Goal: Task Accomplishment & Management: Manage account settings

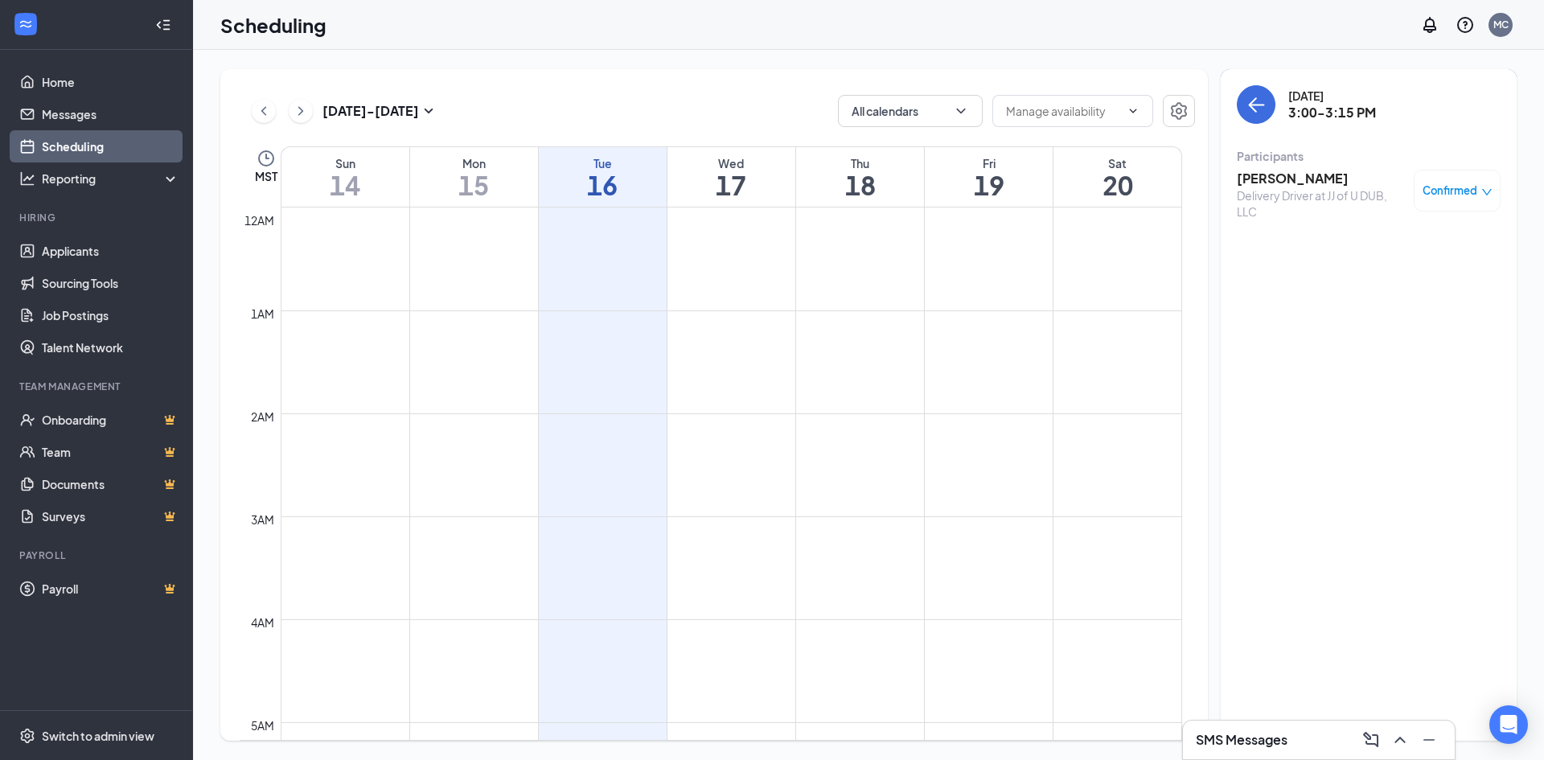
scroll to position [1193, 0]
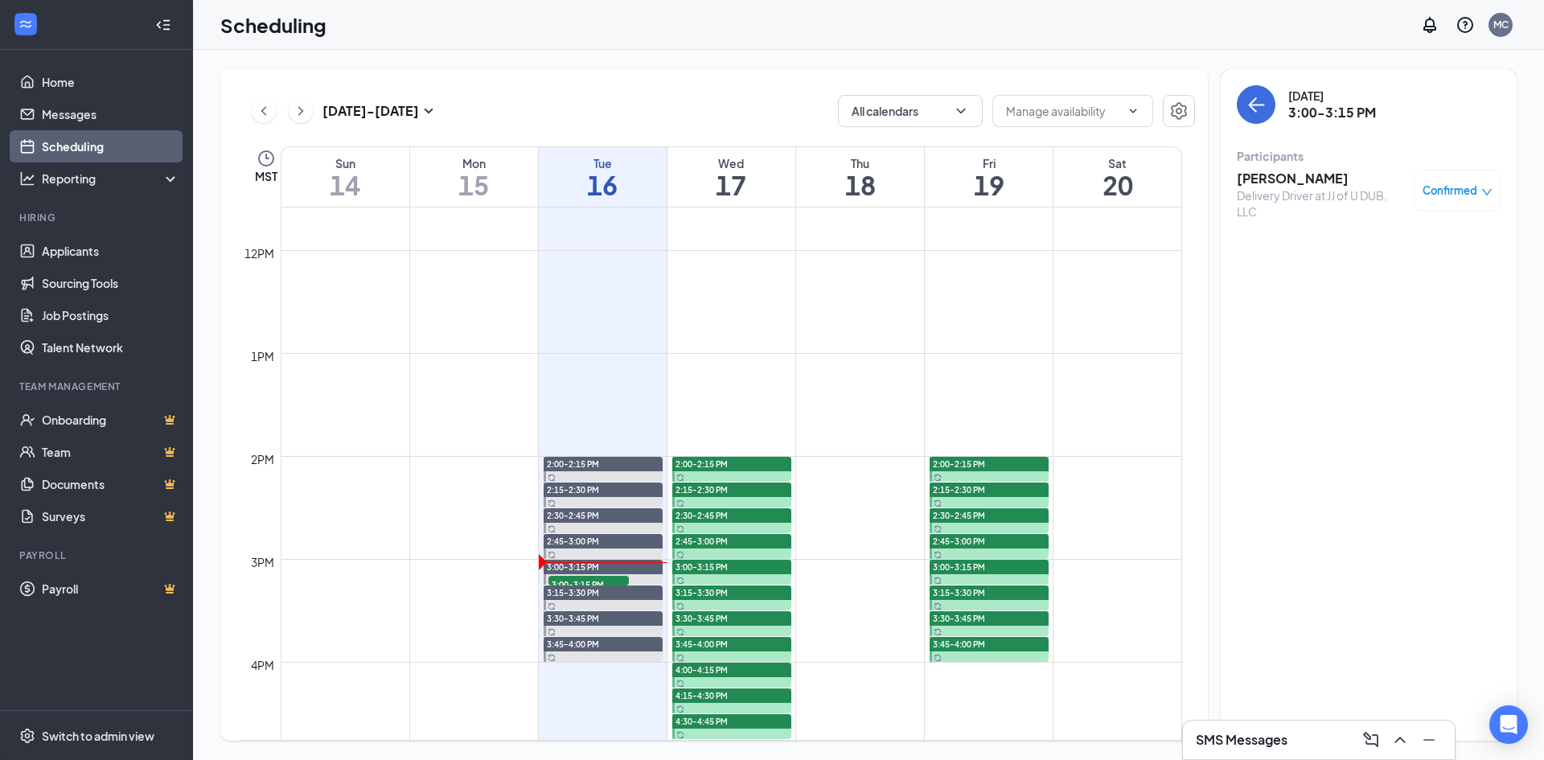
click at [1326, 174] on h3 "[PERSON_NAME]" at bounding box center [1321, 179] width 169 height 18
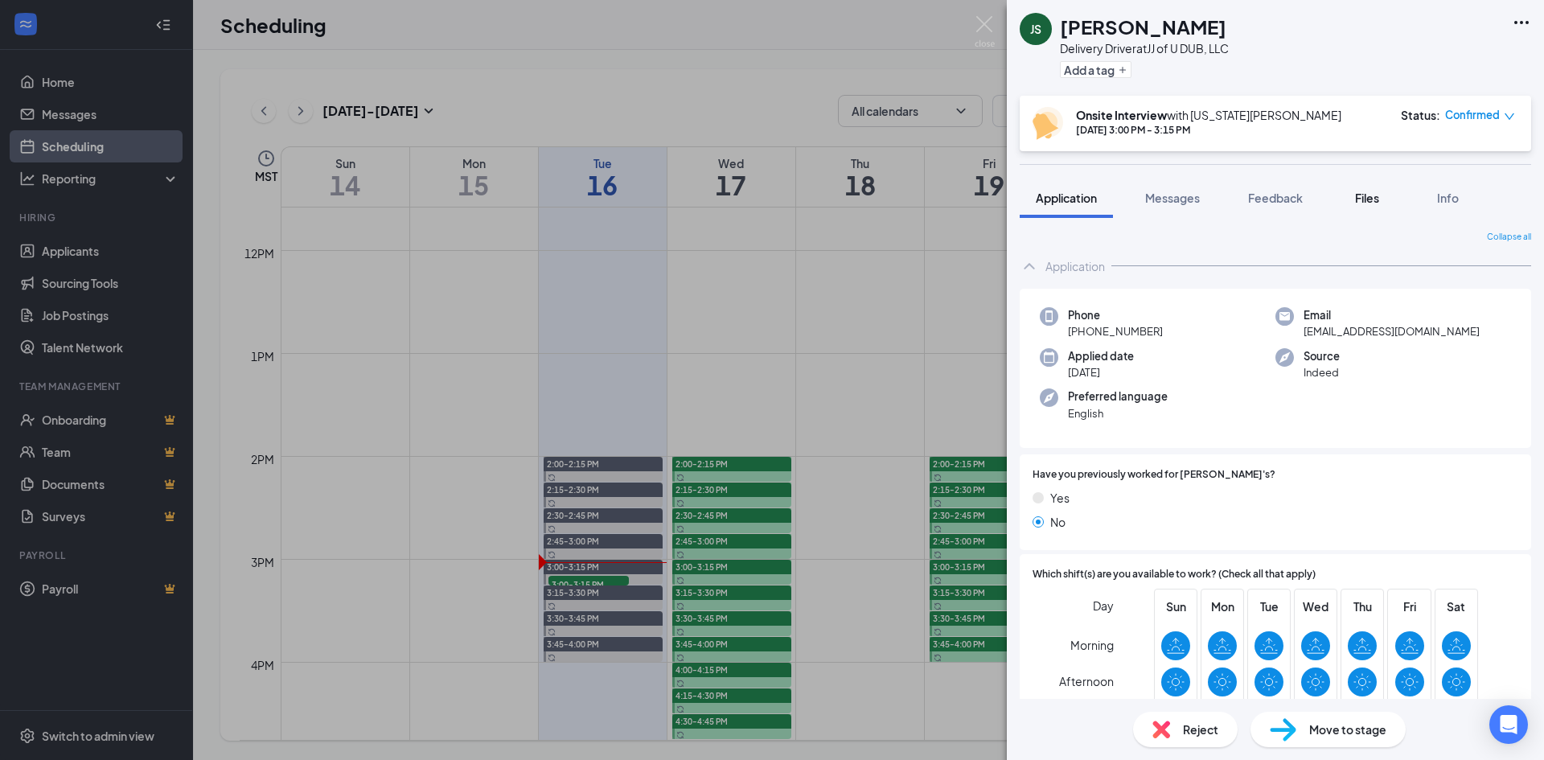
click at [1390, 192] on button "Files" at bounding box center [1367, 198] width 64 height 40
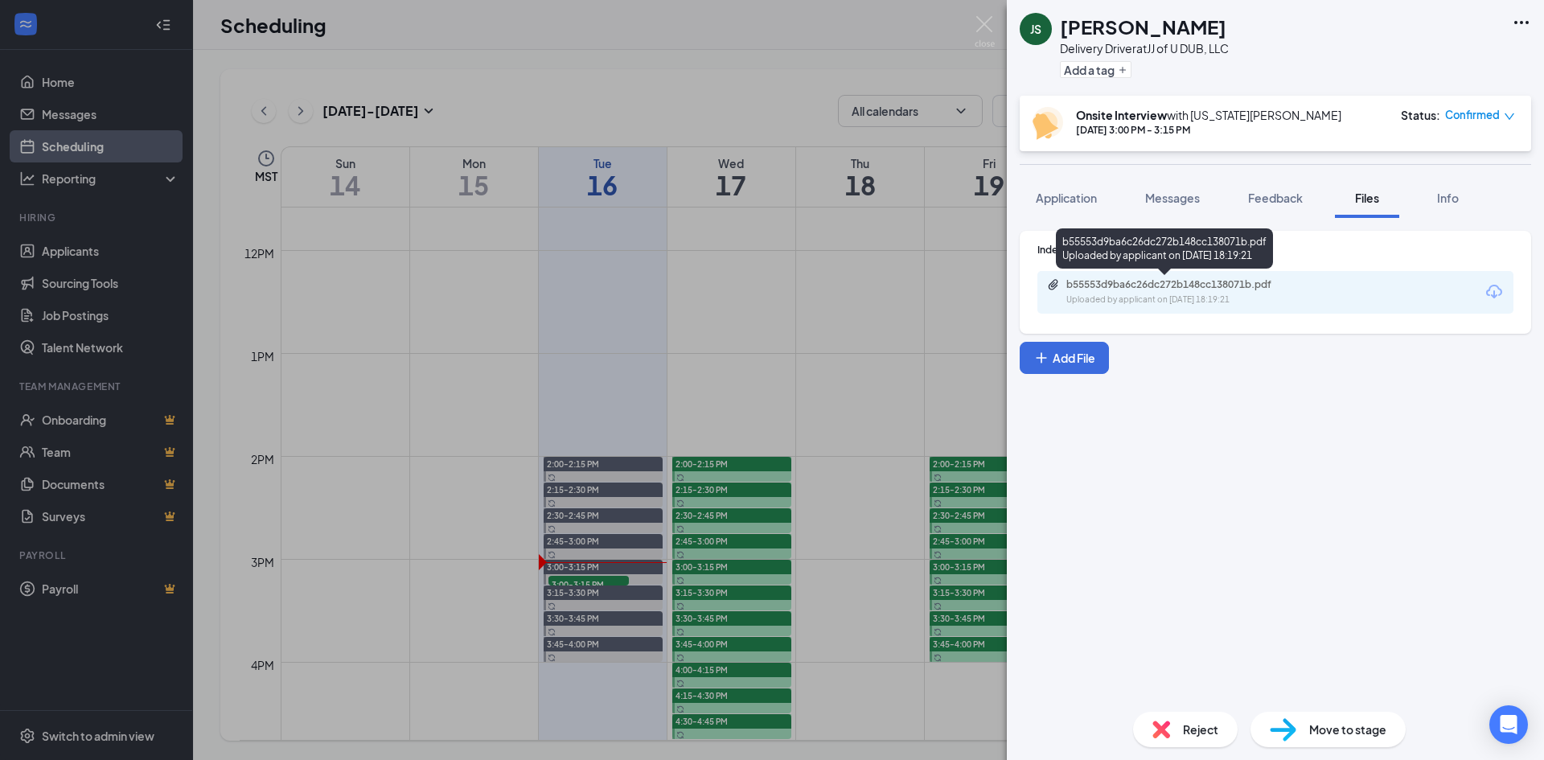
click at [1180, 285] on div "b55553d9ba6c26dc272b148cc138071b.pdf" at bounding box center [1178, 284] width 225 height 13
click at [879, 392] on div "JS [PERSON_NAME] Delivery Driver at JJ of U DUB, LLC Add a tag Onsite Interview…" at bounding box center [772, 380] width 1544 height 760
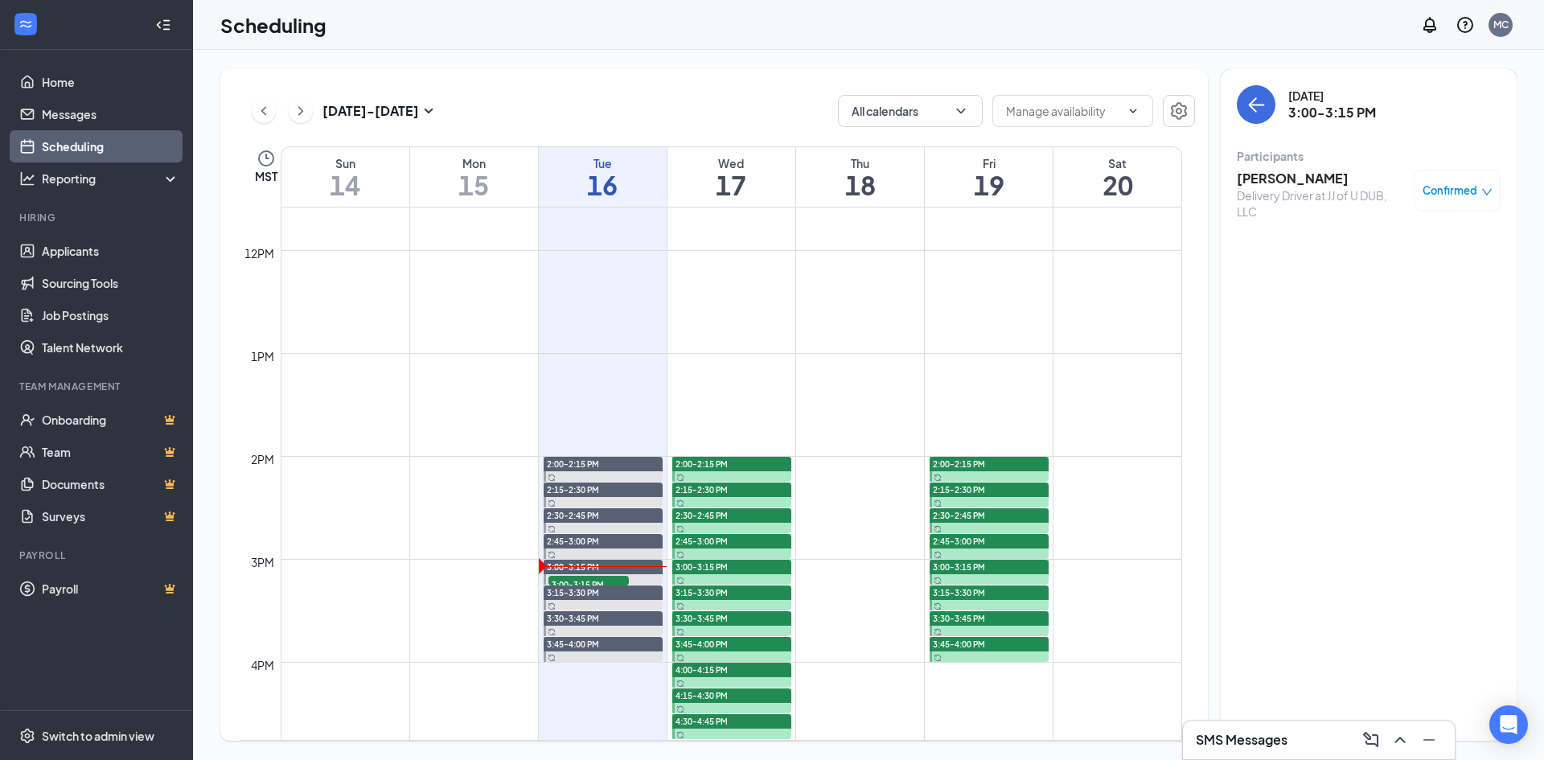
click at [743, 475] on div at bounding box center [731, 469] width 119 height 25
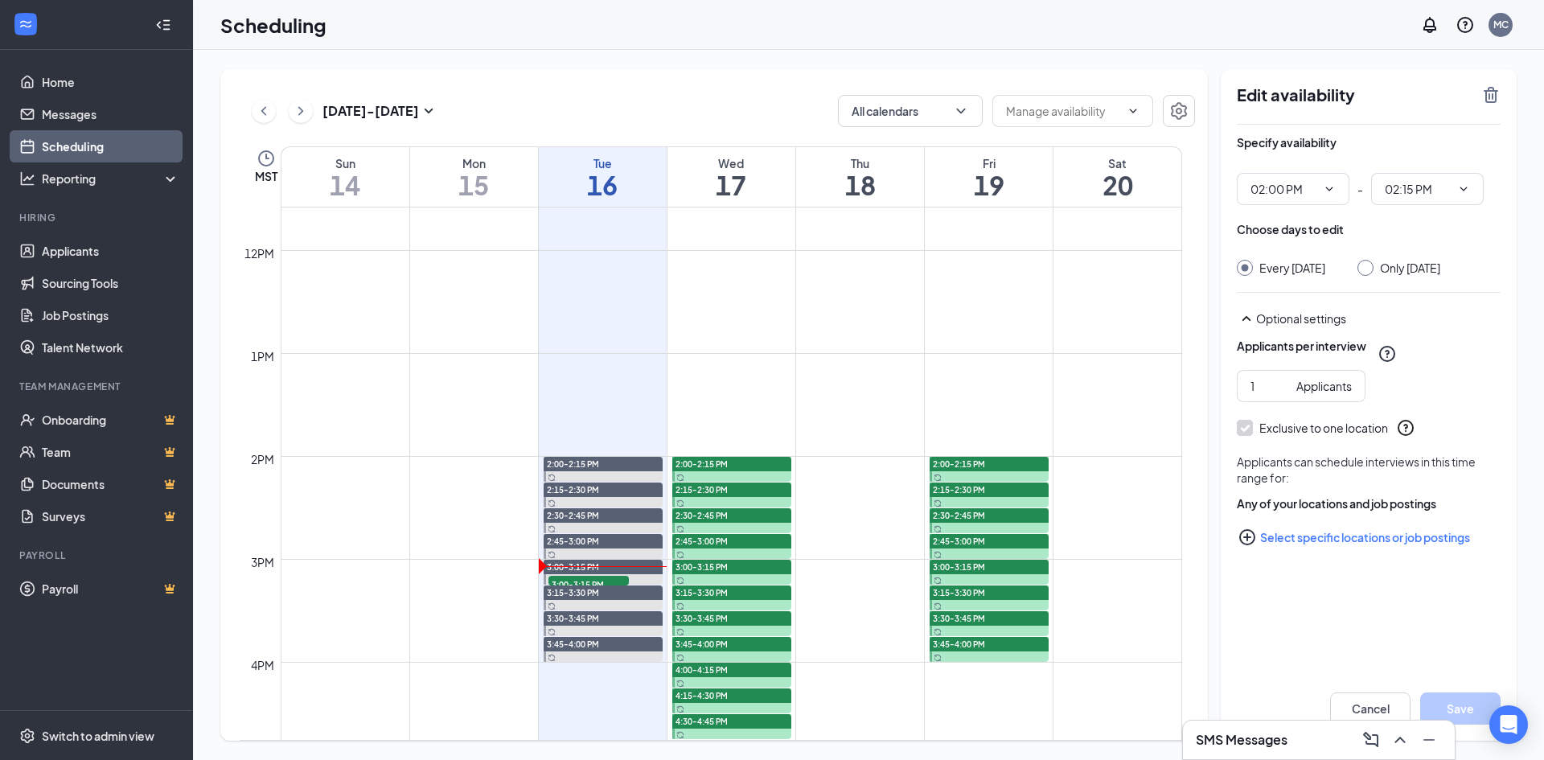
click at [747, 497] on div at bounding box center [731, 494] width 119 height 25
click at [741, 519] on div "2:30-2:45 PM" at bounding box center [731, 515] width 119 height 14
click at [737, 540] on div "2:45-3:00 PM" at bounding box center [731, 541] width 119 height 14
click at [741, 570] on div "3:00-3:15 PM" at bounding box center [731, 567] width 119 height 14
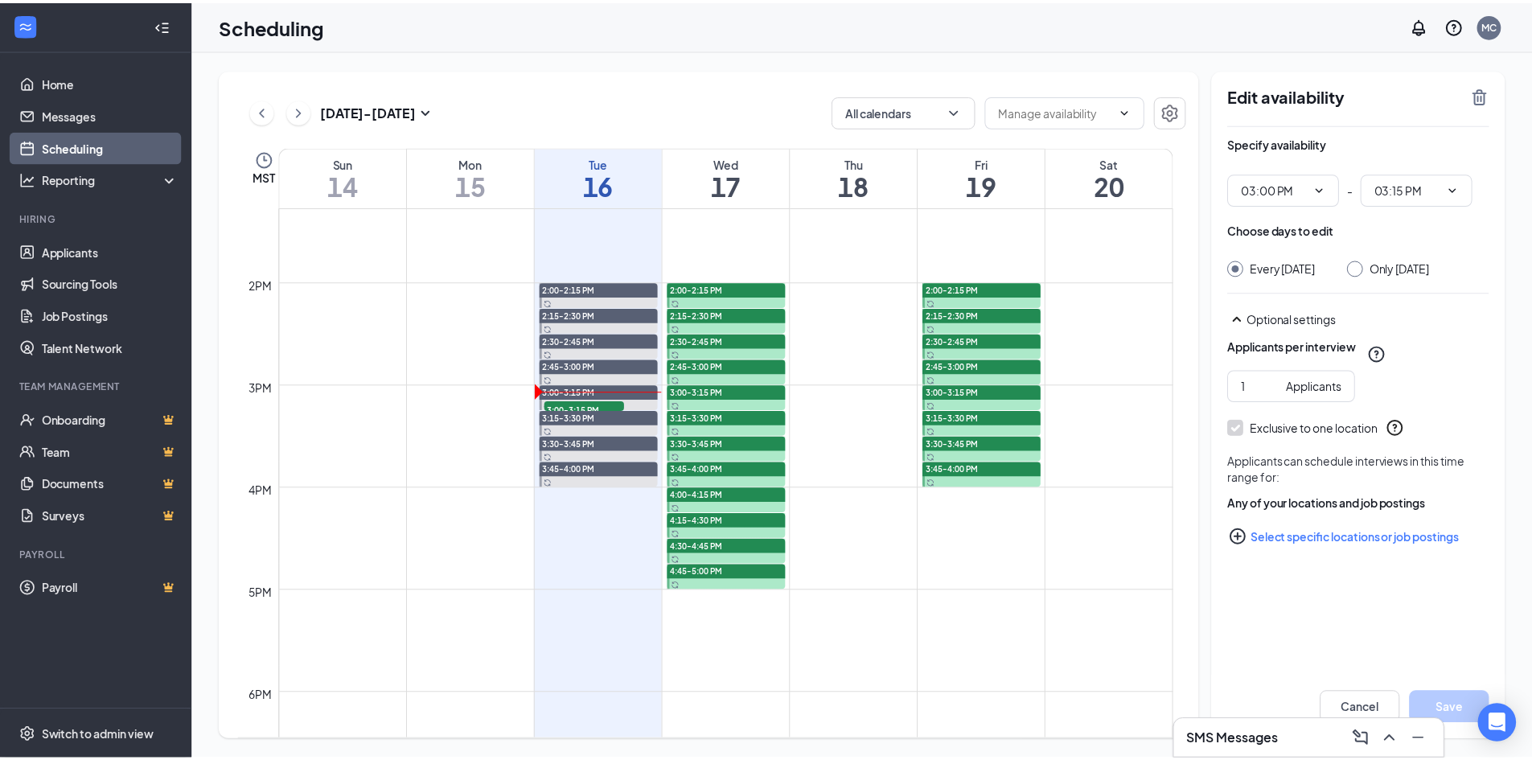
scroll to position [1353, 0]
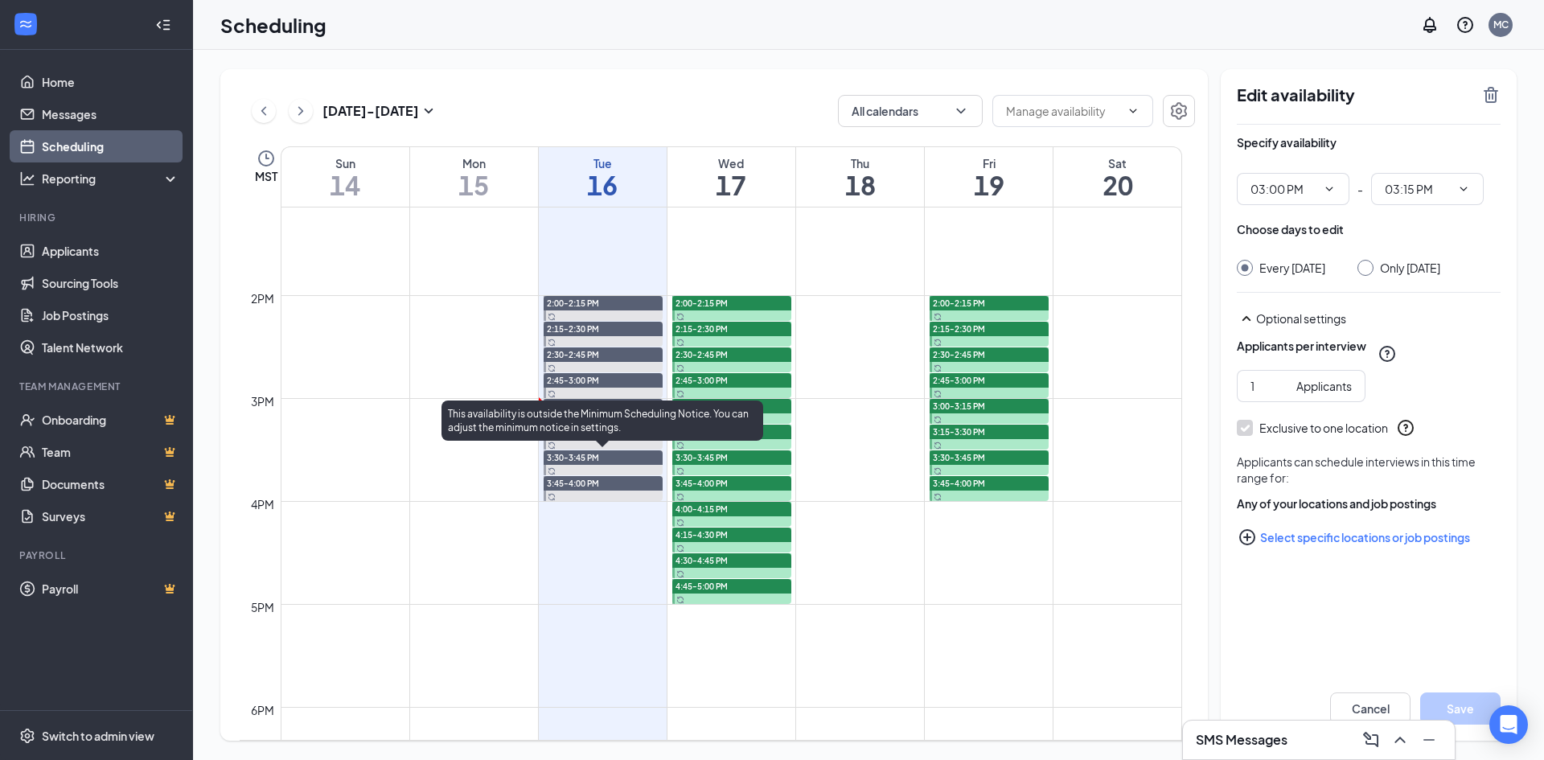
click at [630, 458] on div "3:30-3:45 PM" at bounding box center [603, 457] width 119 height 14
click at [600, 479] on div "3:45-4:00 PM" at bounding box center [603, 483] width 119 height 14
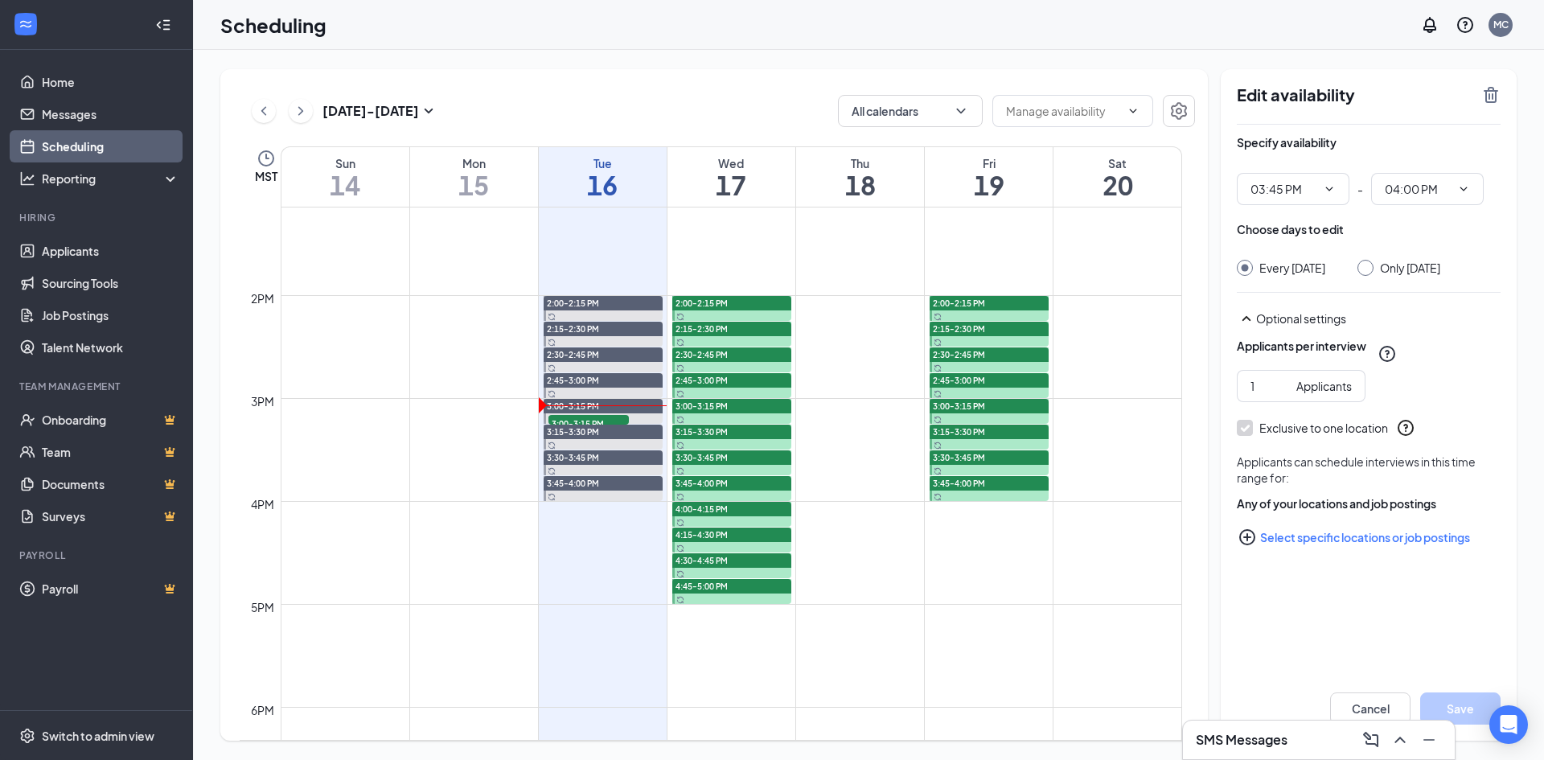
click at [764, 572] on div at bounding box center [731, 565] width 119 height 25
click at [974, 435] on span "3:15-3:30 PM" at bounding box center [959, 431] width 52 height 11
click at [967, 456] on span "3:30-3:45 PM" at bounding box center [959, 457] width 52 height 11
click at [977, 482] on span "3:45-4:00 PM" at bounding box center [959, 483] width 52 height 11
click at [977, 295] on div "2:00-2:15 PM" at bounding box center [987, 308] width 123 height 26
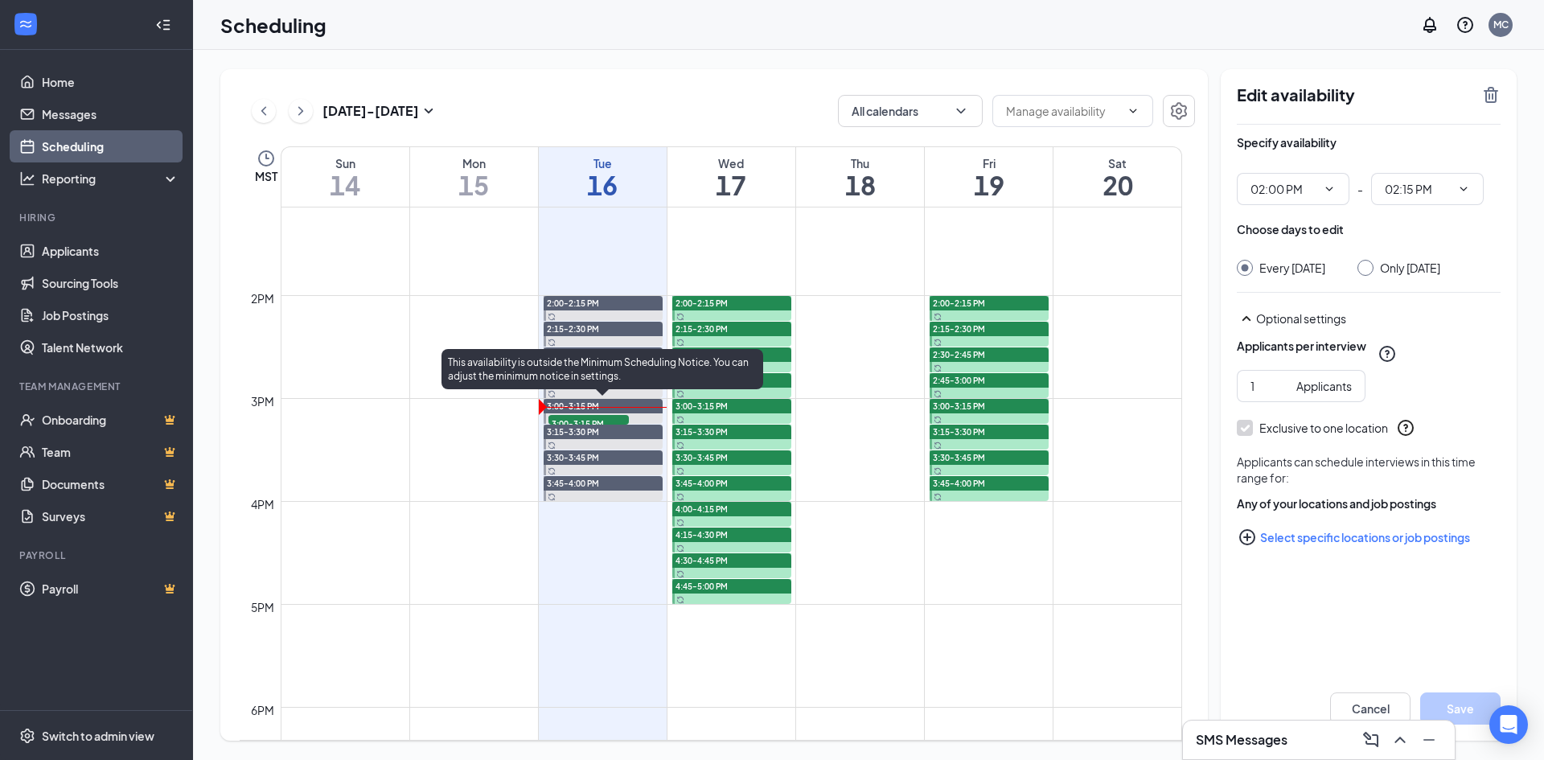
click at [634, 408] on div "3:00-3:15 PM" at bounding box center [603, 406] width 119 height 14
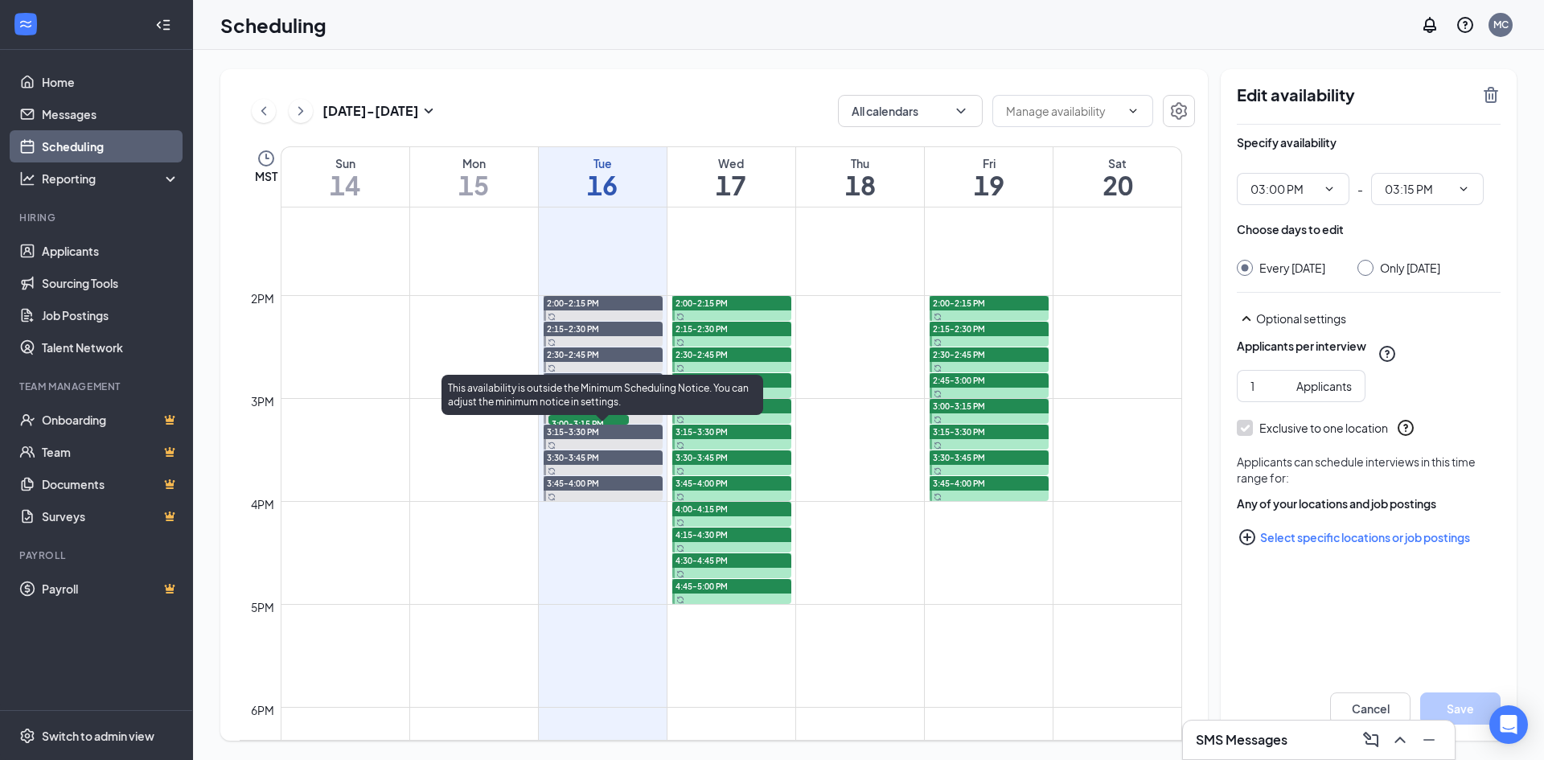
click at [608, 420] on div "This availability is outside the Minimum Scheduling Notice. You can adjust the …" at bounding box center [602, 398] width 322 height 47
click at [618, 417] on div "This availability is outside the Minimum Scheduling Notice. You can adjust the …" at bounding box center [602, 398] width 322 height 47
click at [569, 421] on body "Home Messages Scheduling Reporting Hiring Applicants Sourcing Tools Job Posting…" at bounding box center [772, 380] width 1544 height 760
click at [623, 425] on div "3:15-3:30 PM" at bounding box center [603, 432] width 119 height 14
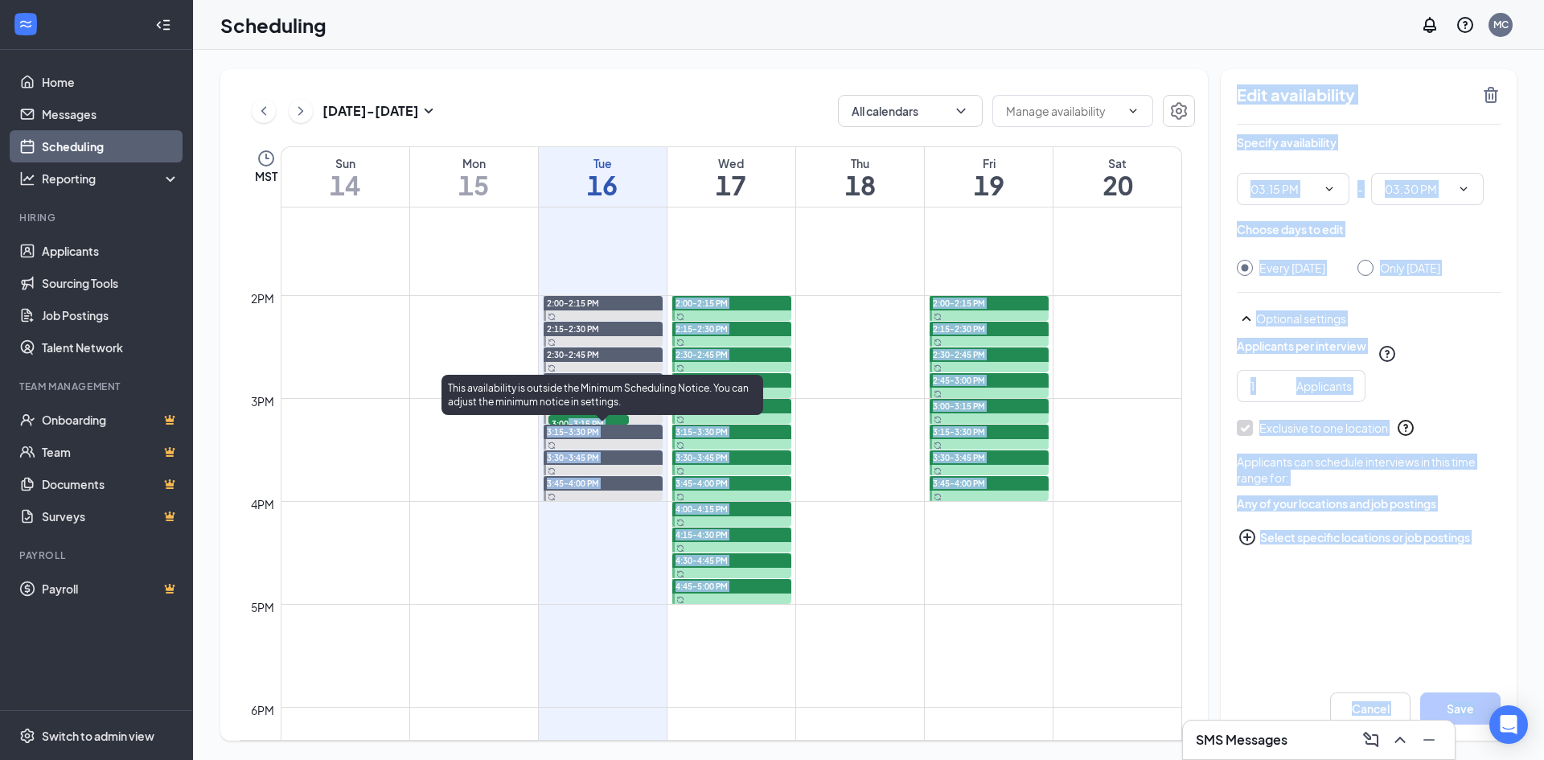
drag, startPoint x: 650, startPoint y: 425, endPoint x: 661, endPoint y: 424, distance: 11.3
click at [650, 424] on div "3:15-3:30 PM" at bounding box center [601, 437] width 123 height 26
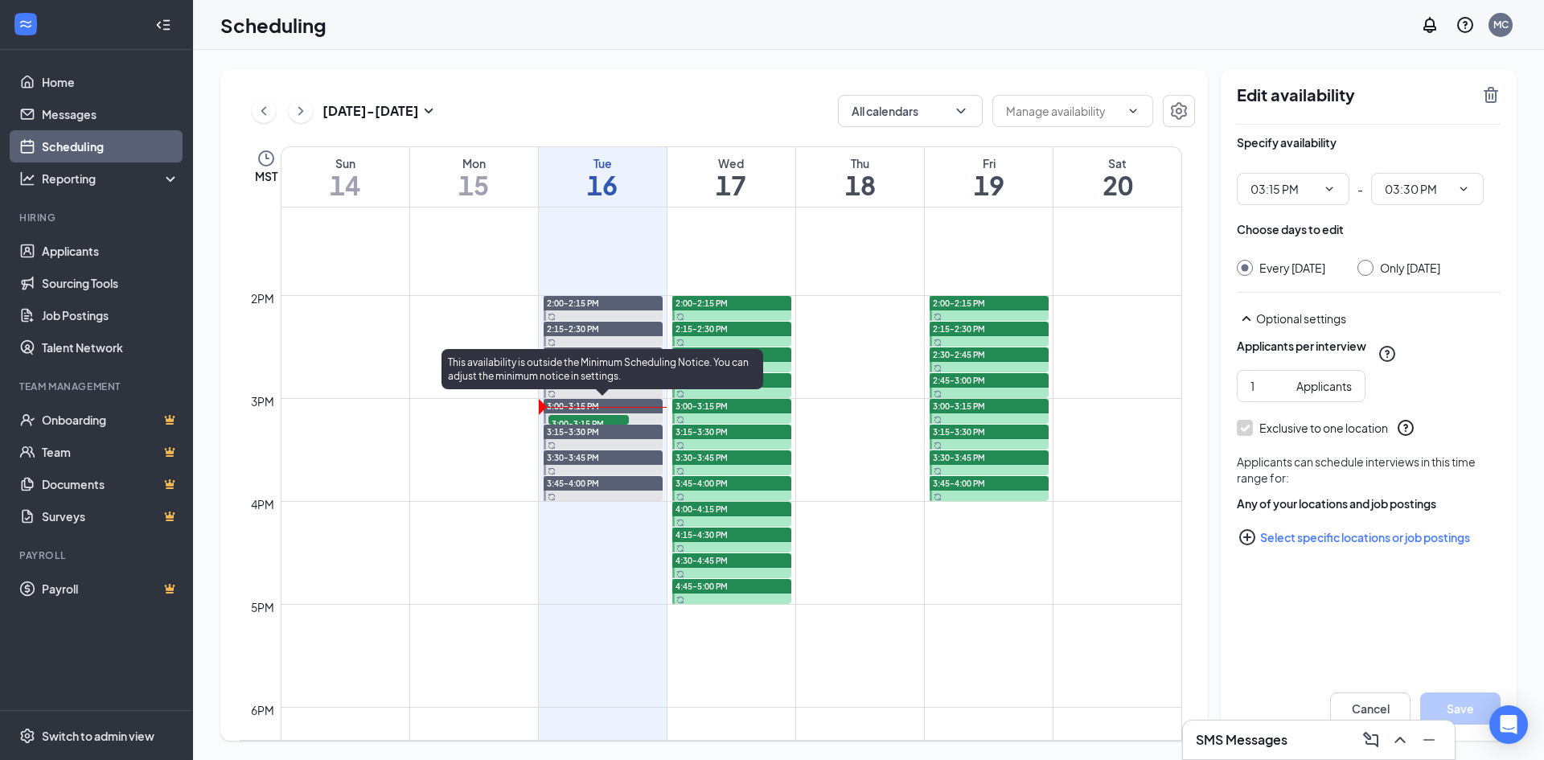
click at [654, 401] on div "3:00-3:15 PM" at bounding box center [603, 406] width 119 height 14
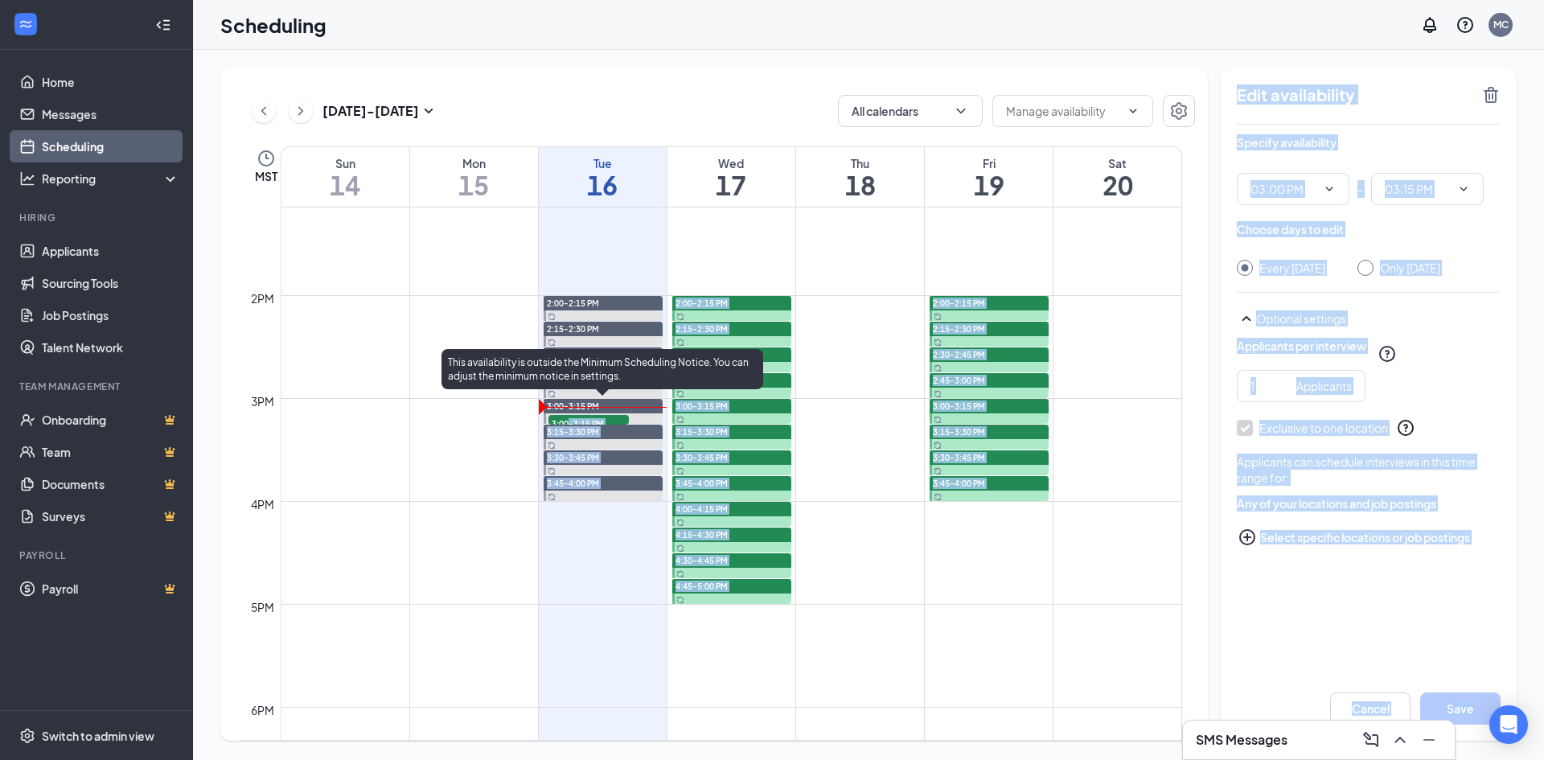
click at [630, 410] on div "3:00-3:15 PM" at bounding box center [603, 406] width 119 height 14
click at [513, 418] on td at bounding box center [731, 411] width 901 height 26
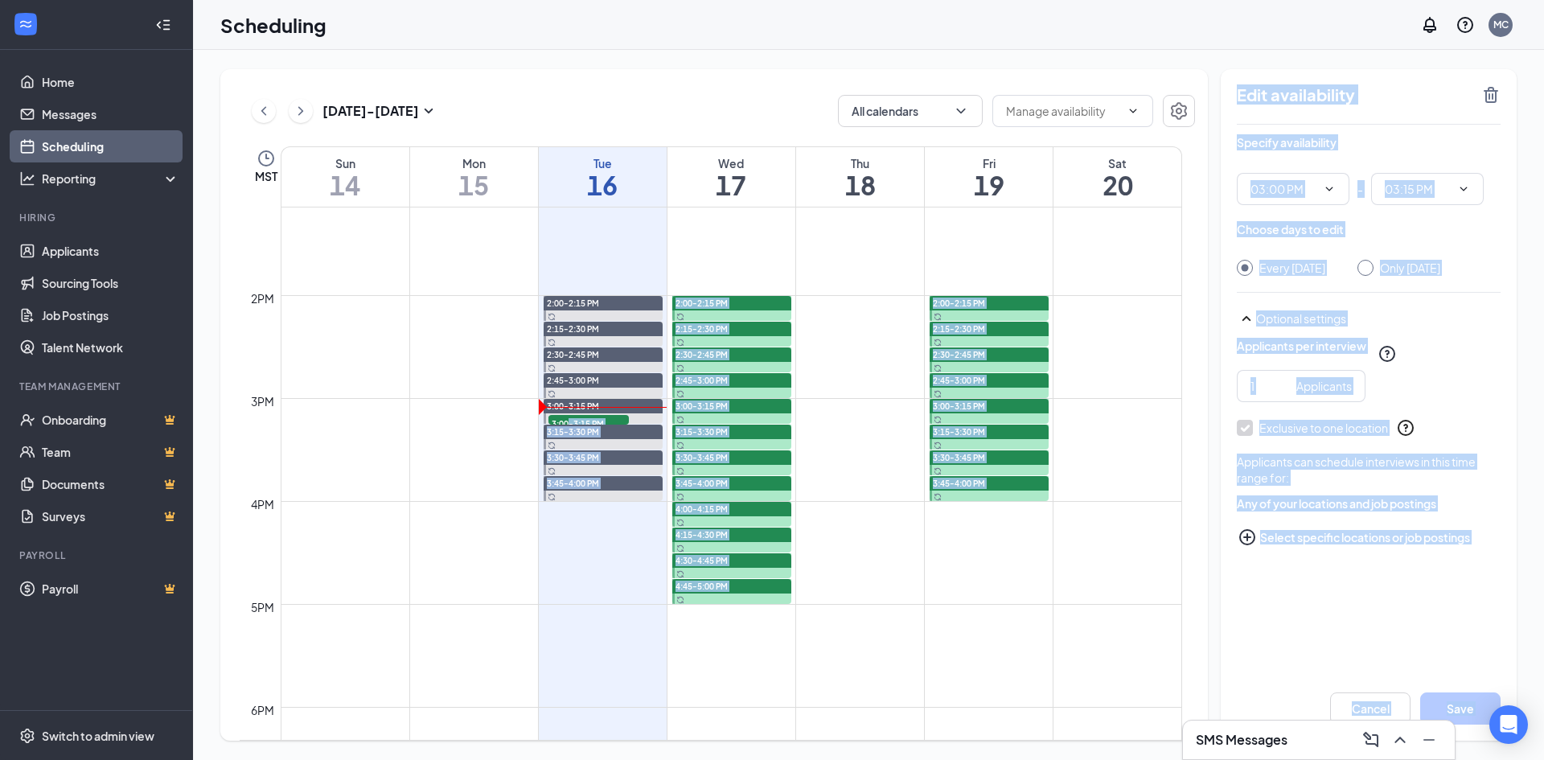
click at [507, 420] on td at bounding box center [731, 411] width 901 height 26
click at [508, 420] on td at bounding box center [731, 411] width 901 height 26
click at [508, 388] on td at bounding box center [731, 385] width 901 height 26
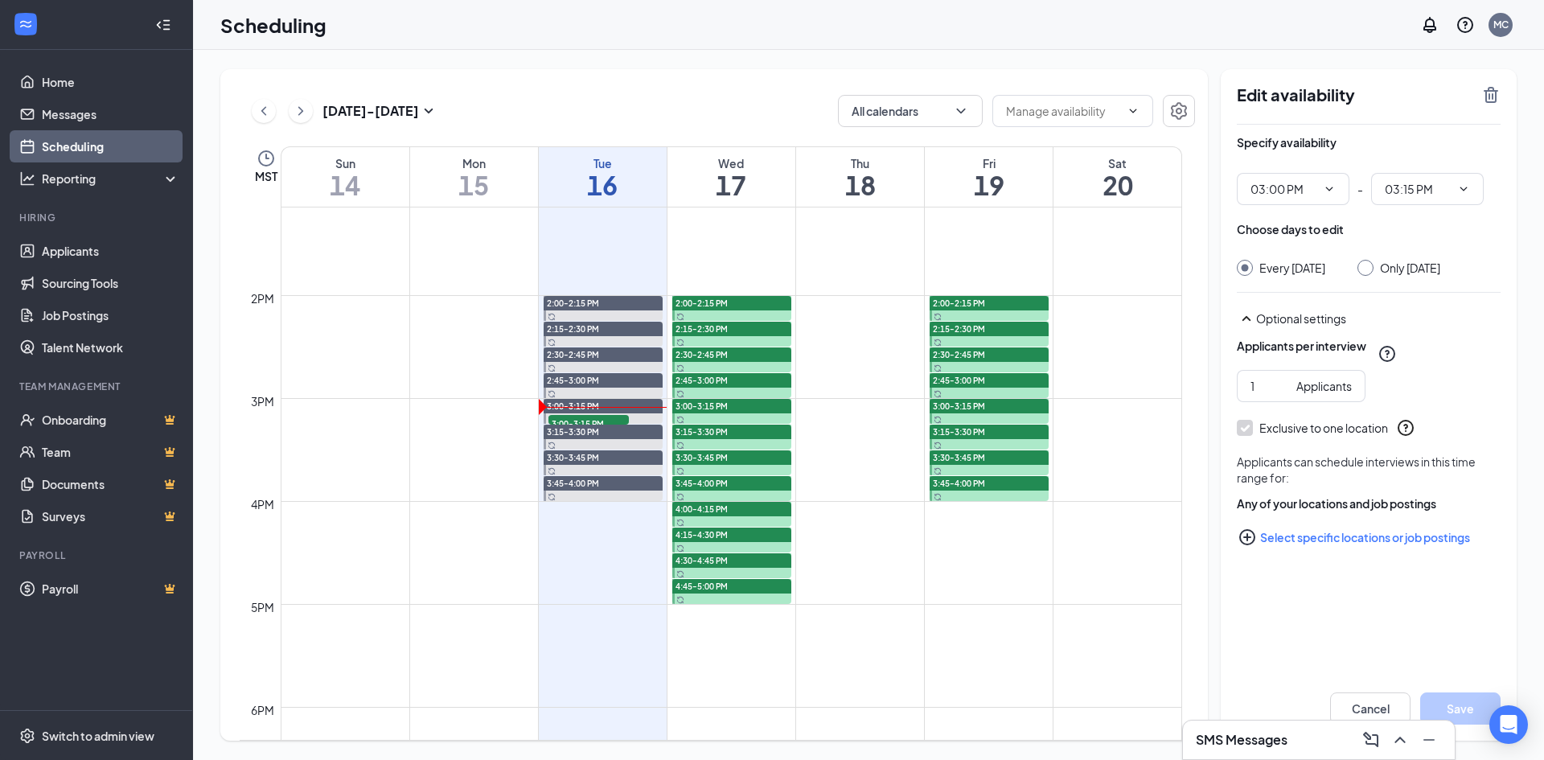
click at [909, 60] on div "[DATE] - [DATE] All calendars MST Sun 14 Mon 15 Tue 16 Wed 17 Thu 18 Fri 19 Sat…" at bounding box center [868, 405] width 1351 height 710
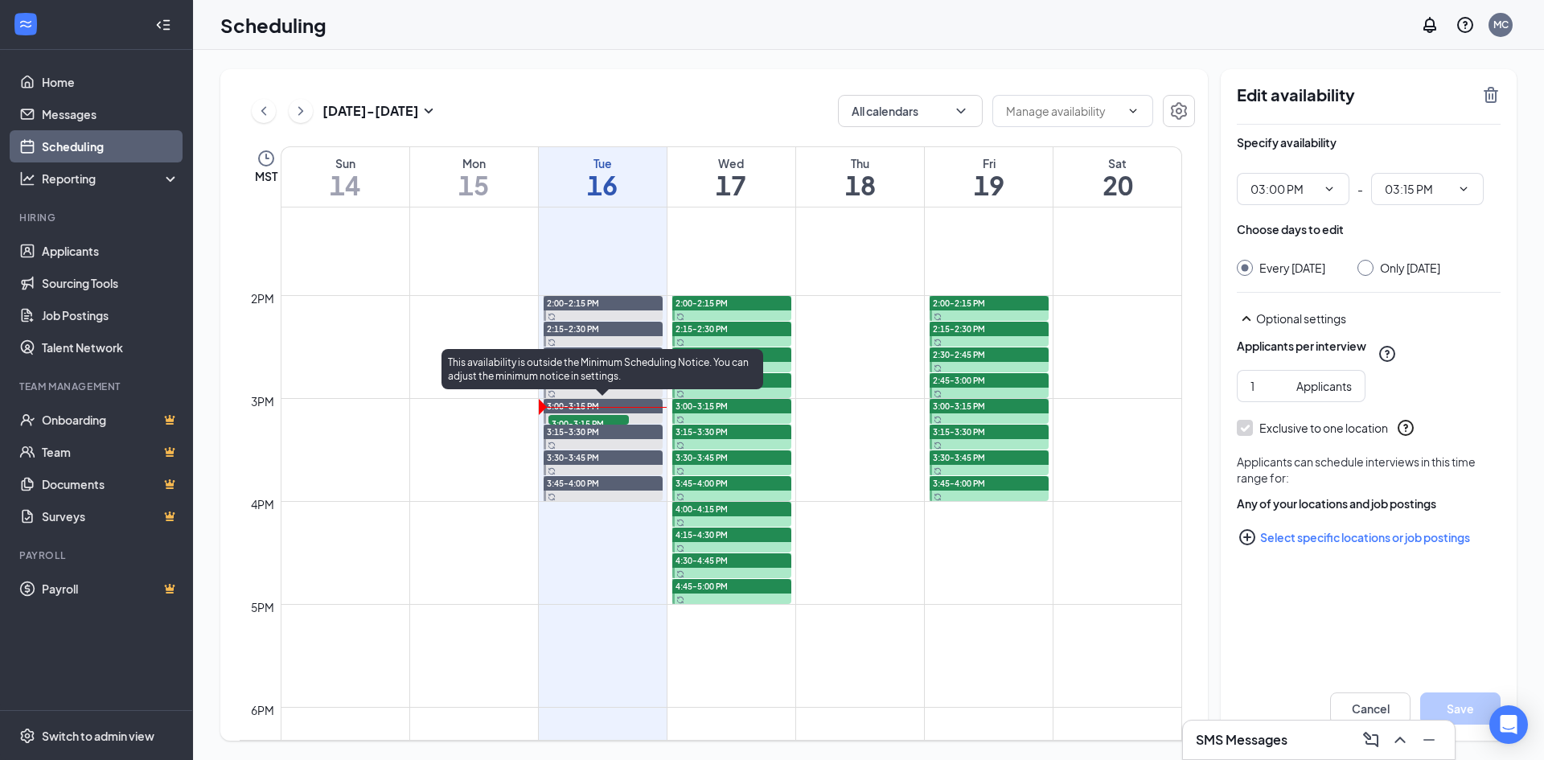
click at [595, 422] on span "3:00-3:15 PM" at bounding box center [588, 423] width 80 height 16
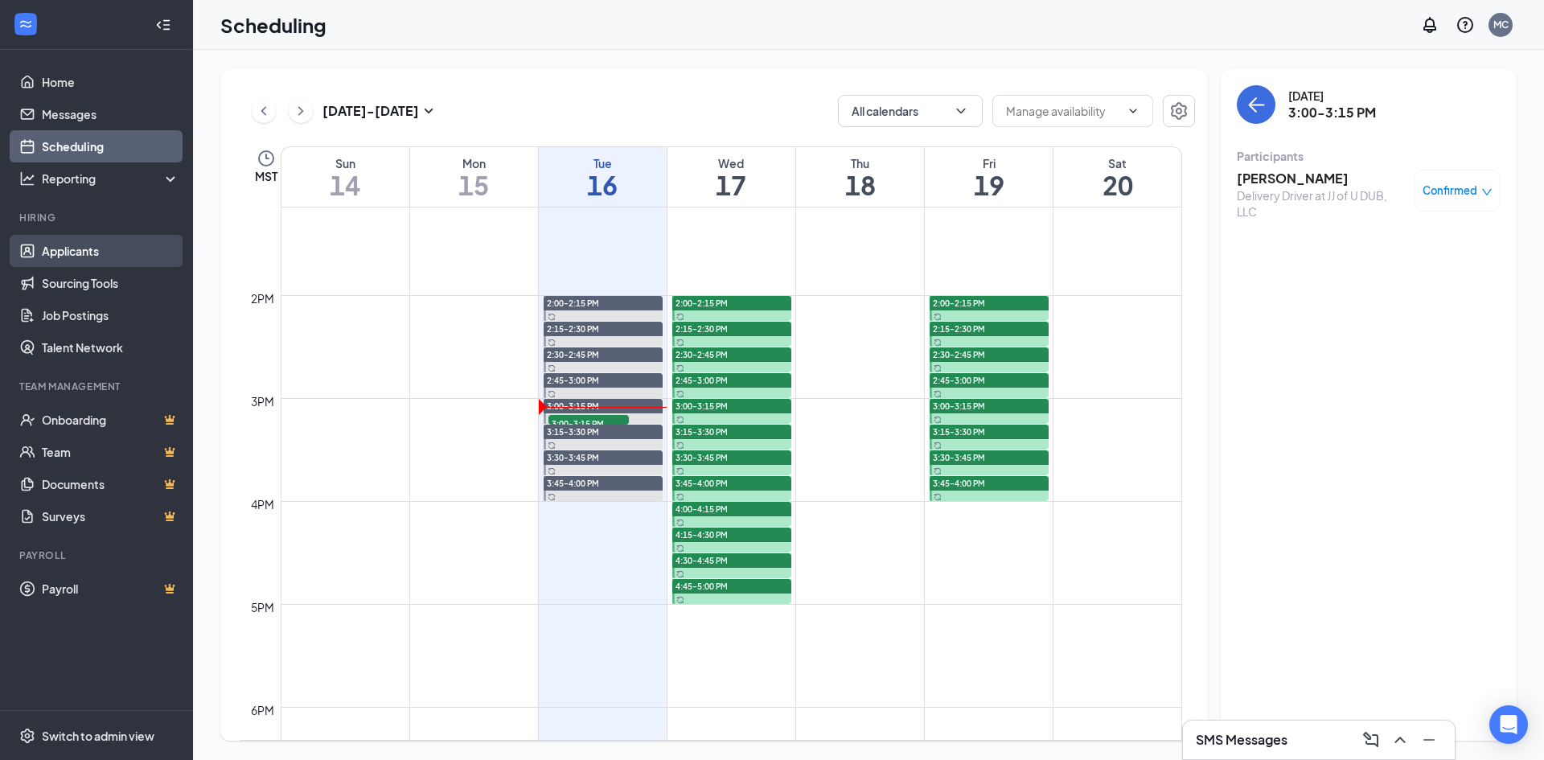
click at [110, 265] on link "Applicants" at bounding box center [111, 251] width 138 height 32
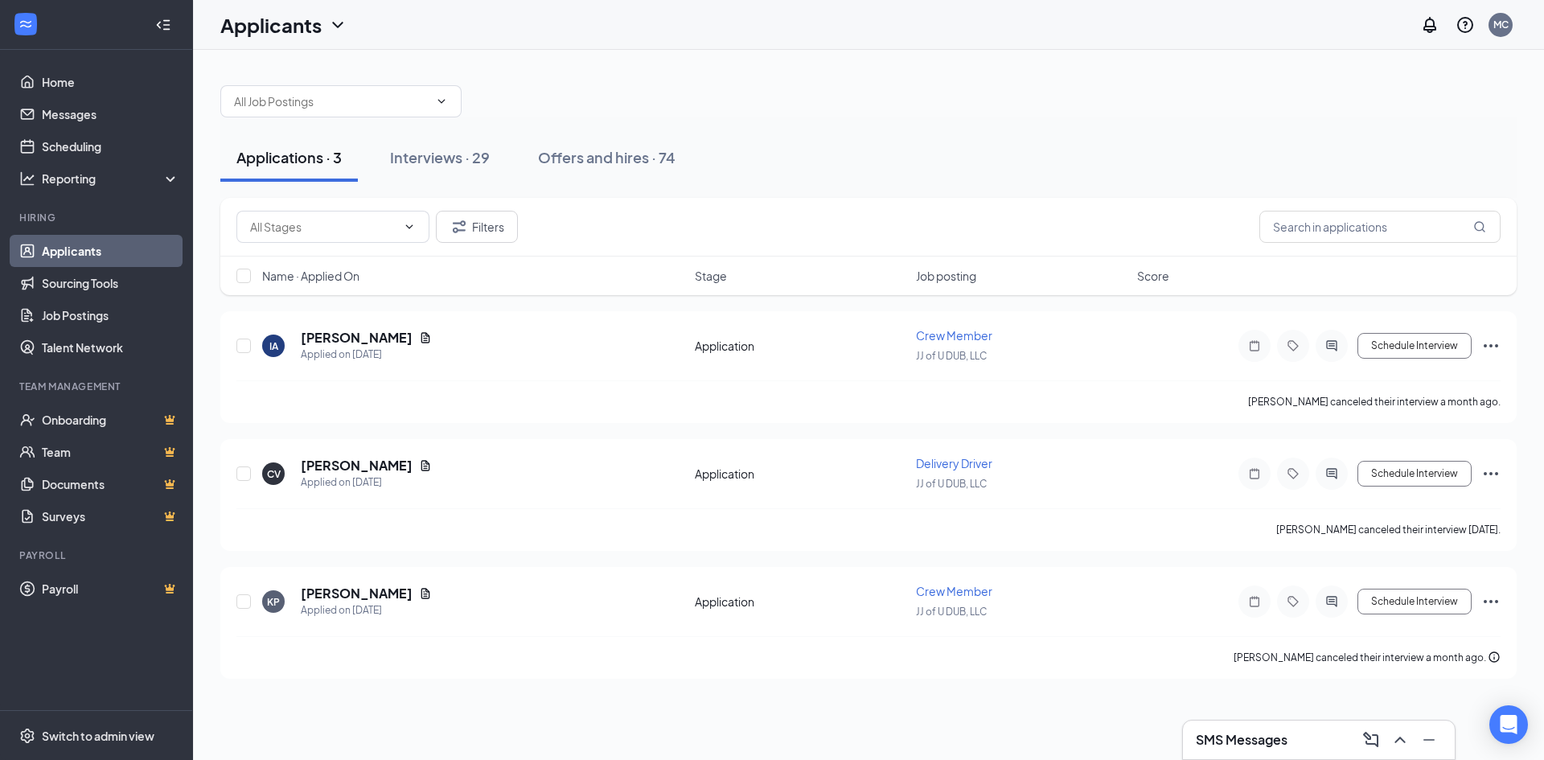
drag, startPoint x: 110, startPoint y: 265, endPoint x: 71, endPoint y: 252, distance: 41.7
click at [71, 252] on link "Applicants" at bounding box center [111, 251] width 138 height 32
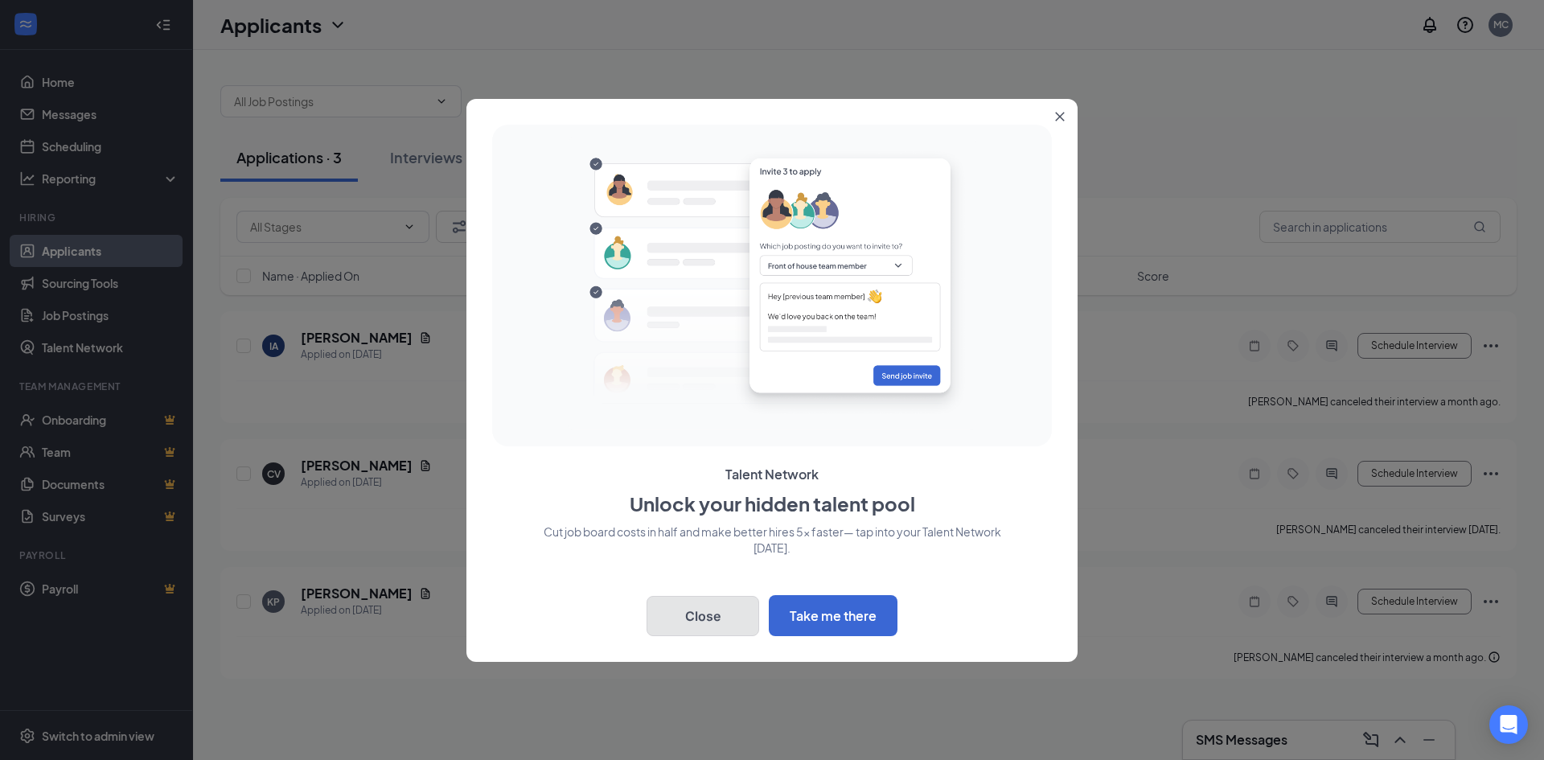
click at [699, 613] on button "Close" at bounding box center [703, 616] width 113 height 40
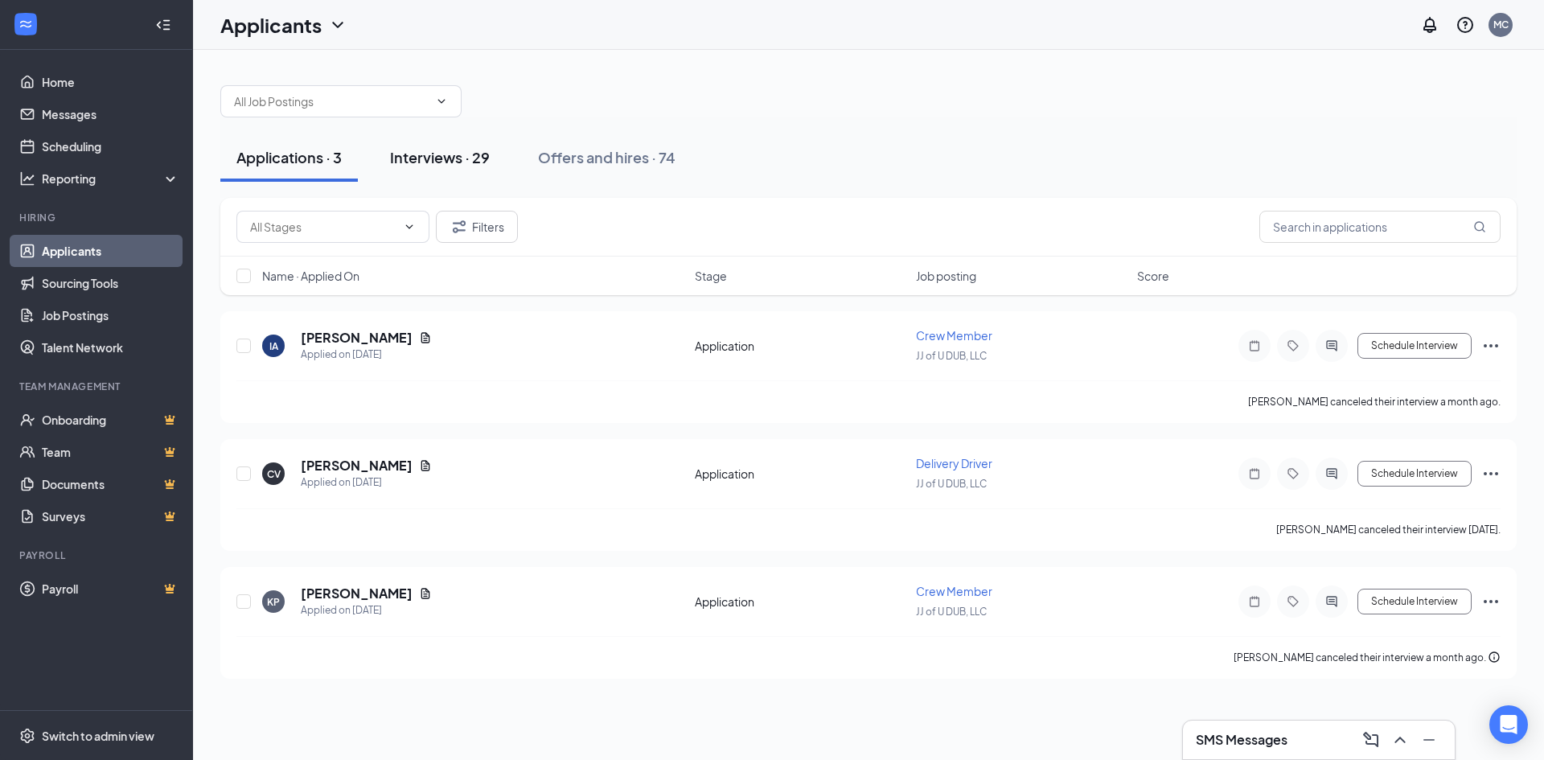
click at [443, 165] on div "Interviews · 29" at bounding box center [440, 157] width 100 height 20
